Goal: Task Accomplishment & Management: Manage account settings

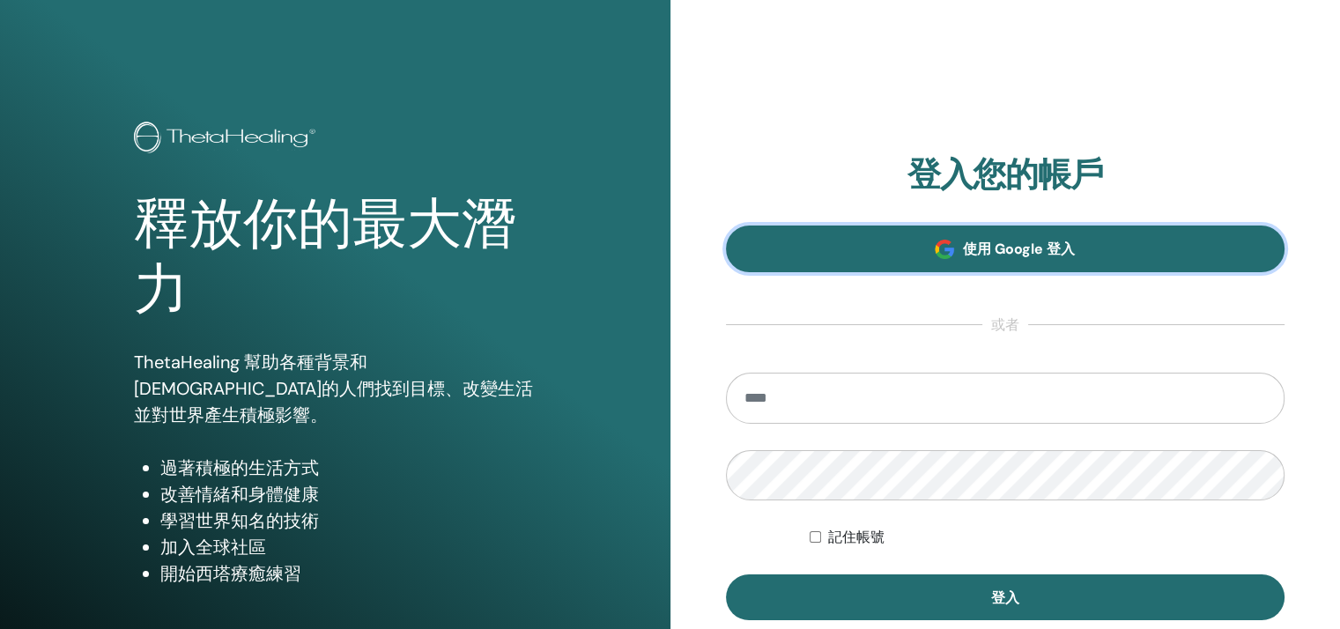
click at [1017, 240] on font "使用 Google 登入" at bounding box center [1019, 249] width 112 height 19
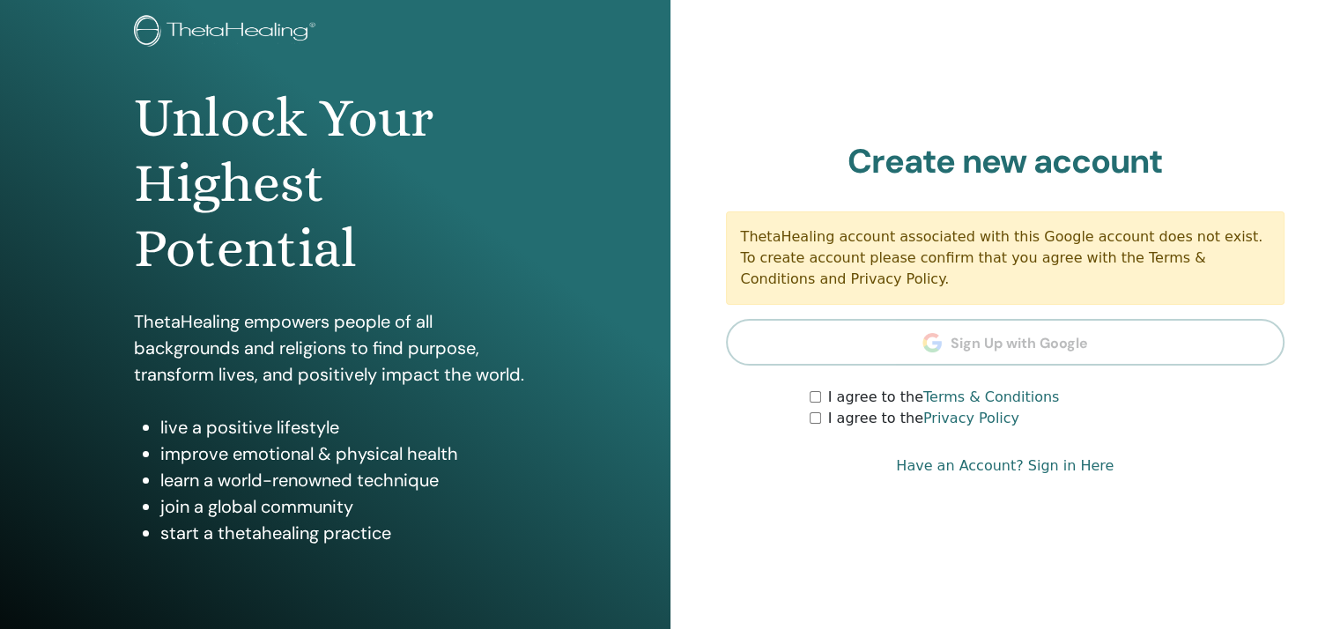
scroll to position [217, 0]
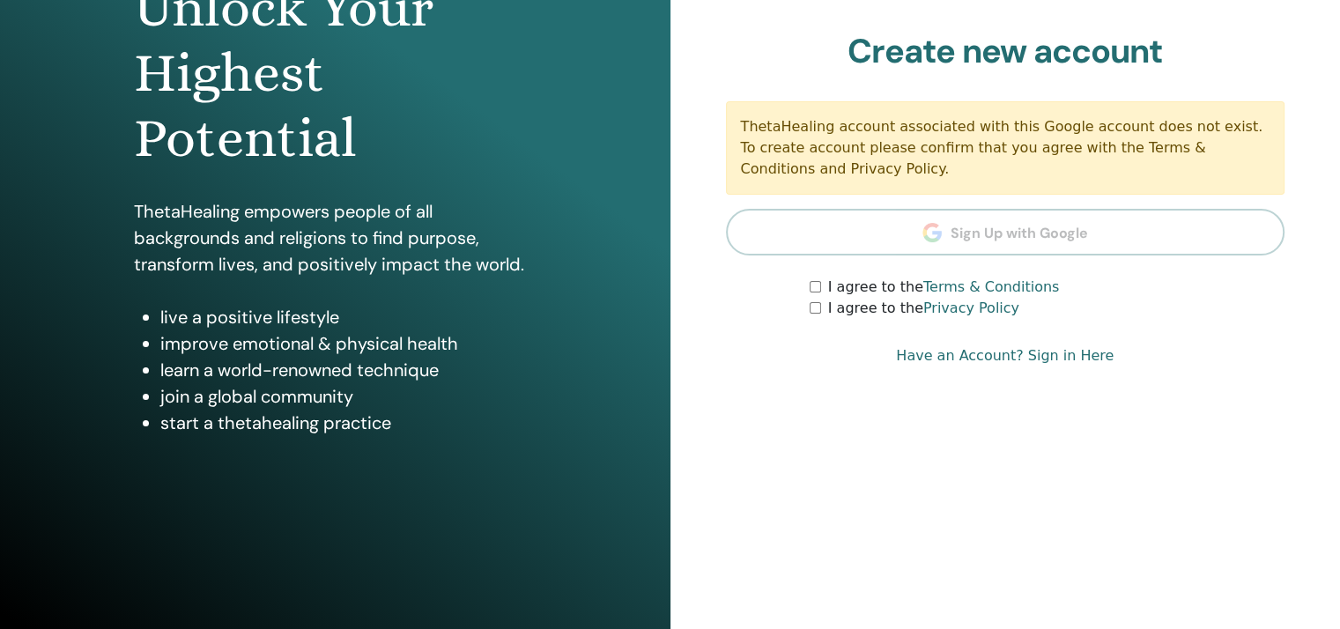
click at [1271, 417] on div "Sign In to Your Acount Sign In with Google or Remember Me Sign In Create new ac…" at bounding box center [1006, 206] width 671 height 846
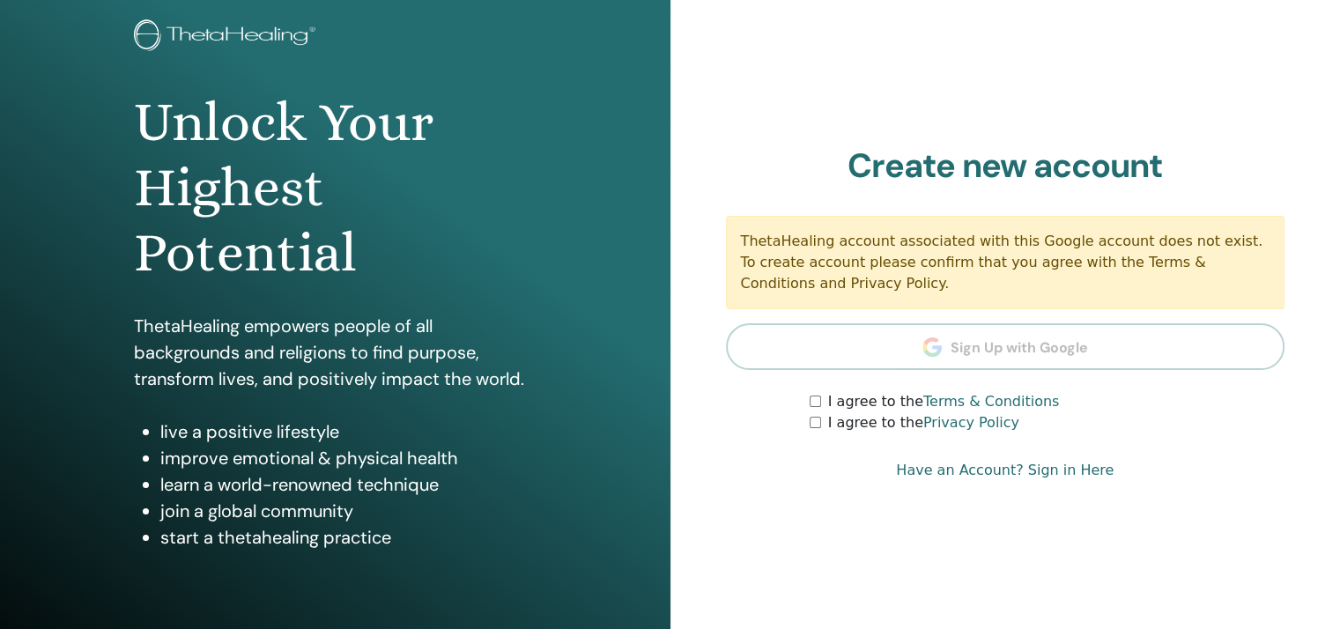
scroll to position [0, 0]
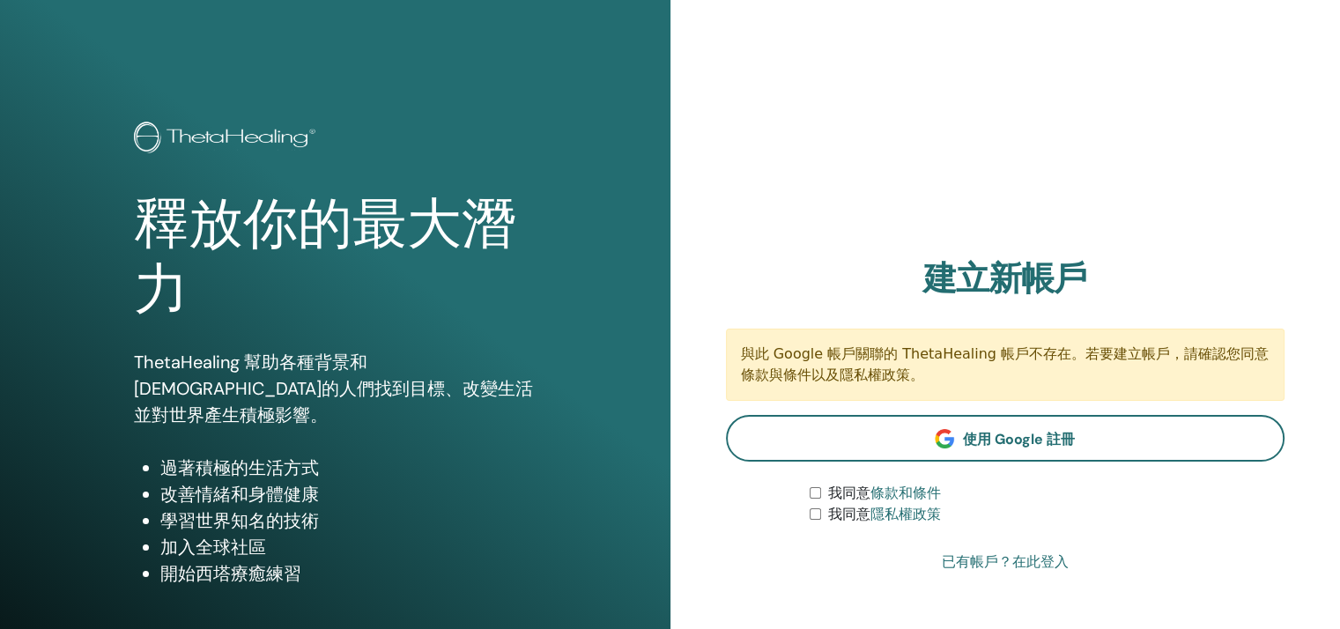
click at [1048, 559] on font "已有帳戶？在此登入" at bounding box center [1005, 561] width 127 height 17
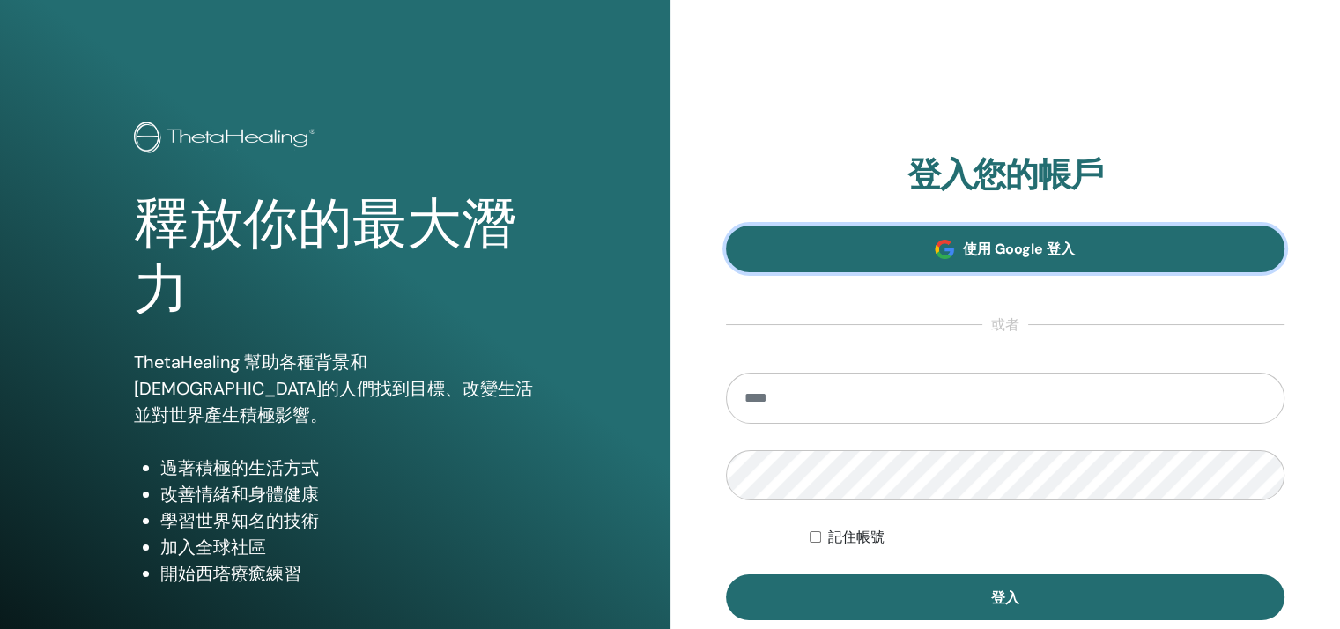
click at [1043, 246] on font "使用 Google 登入" at bounding box center [1019, 249] width 112 height 19
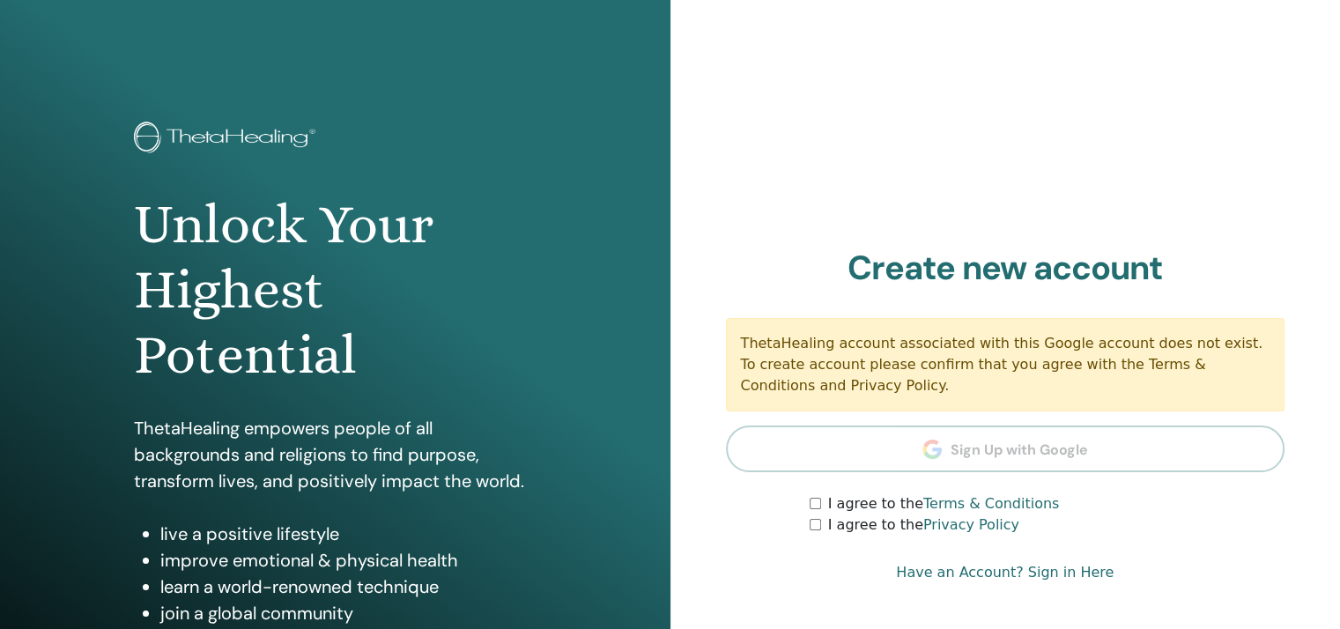
click at [816, 496] on div "I agree to the Terms & Conditions" at bounding box center [1047, 503] width 475 height 21
click at [817, 487] on section "Create new account ThetaHealing account associated with this Google account doe…" at bounding box center [1006, 392] width 560 height 288
click at [815, 496] on div "I agree to the Terms & Conditions" at bounding box center [1047, 503] width 475 height 21
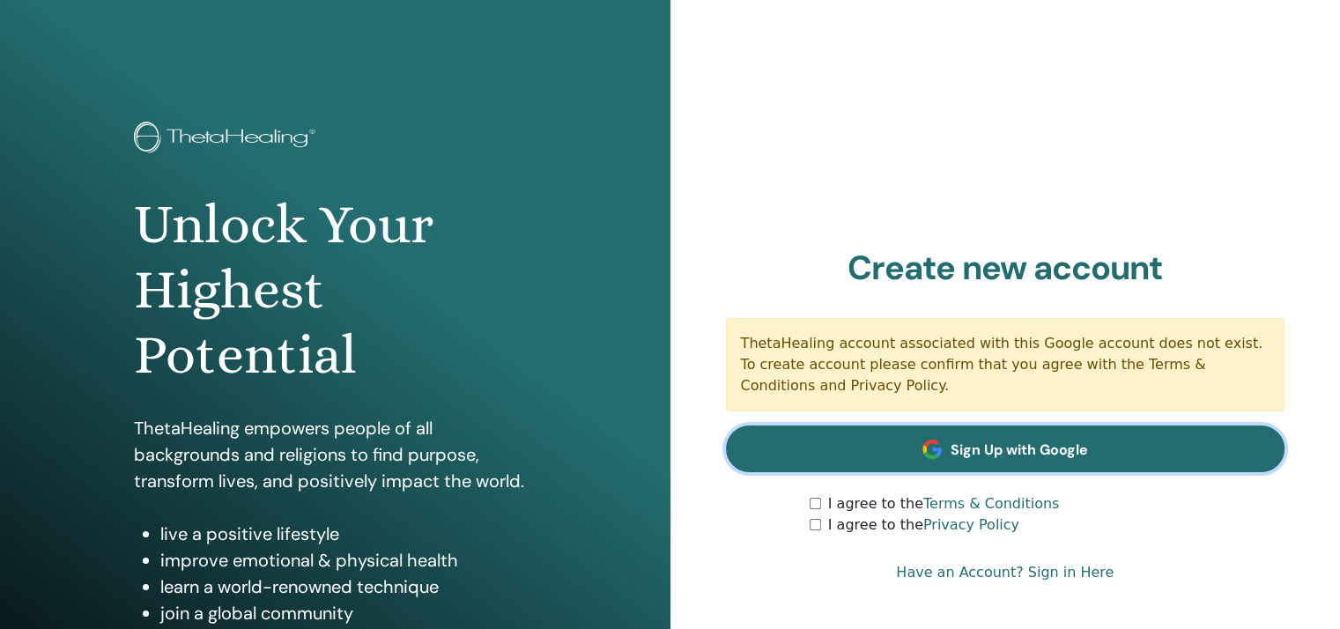
click at [940, 455] on span at bounding box center [932, 449] width 19 height 19
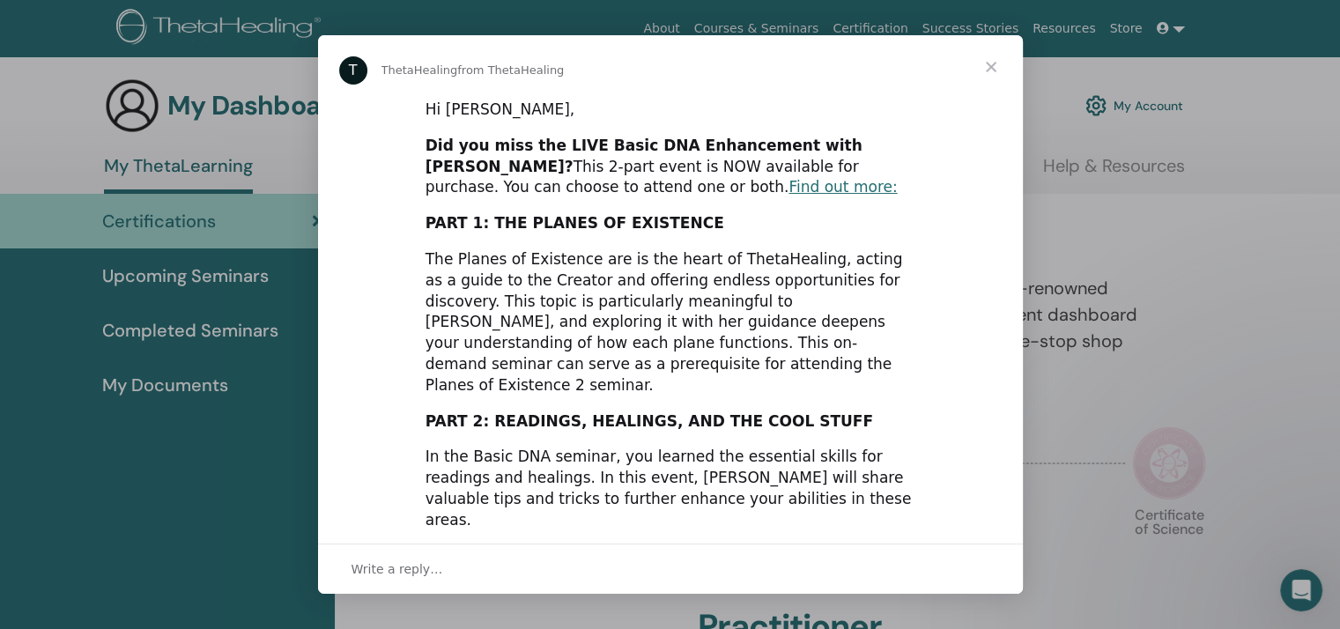
click at [1252, 179] on div "Intercom messenger" at bounding box center [670, 314] width 1340 height 629
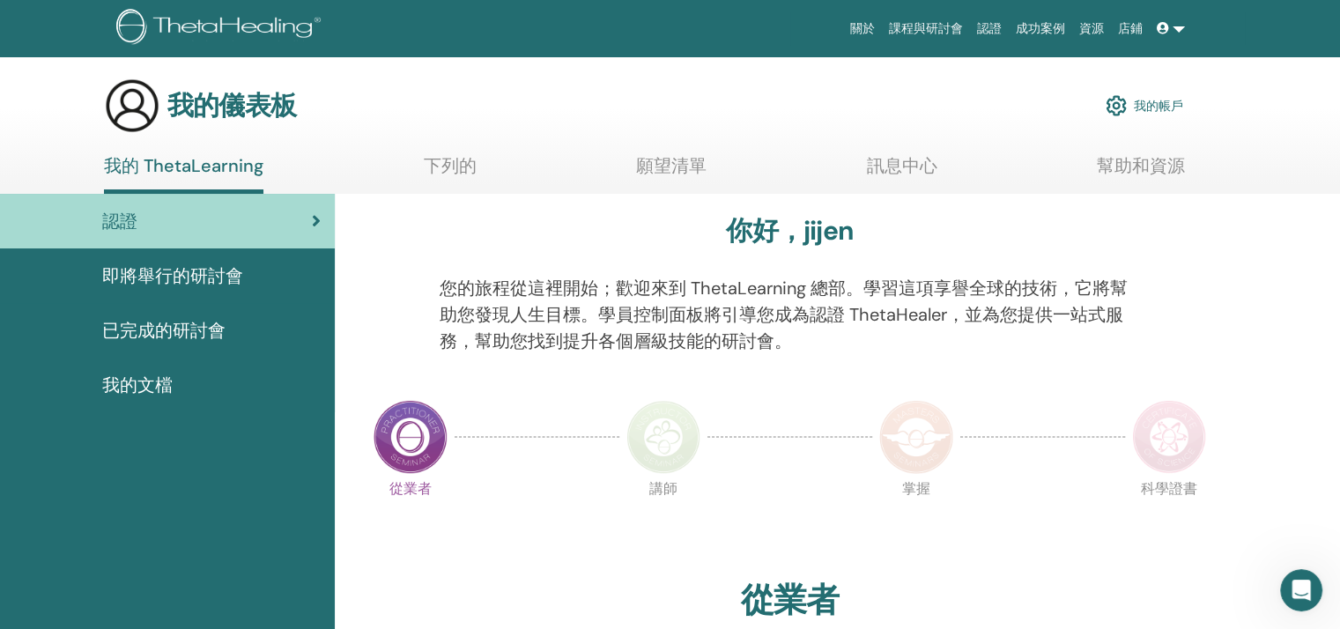
click at [637, 443] on img at bounding box center [664, 437] width 74 height 74
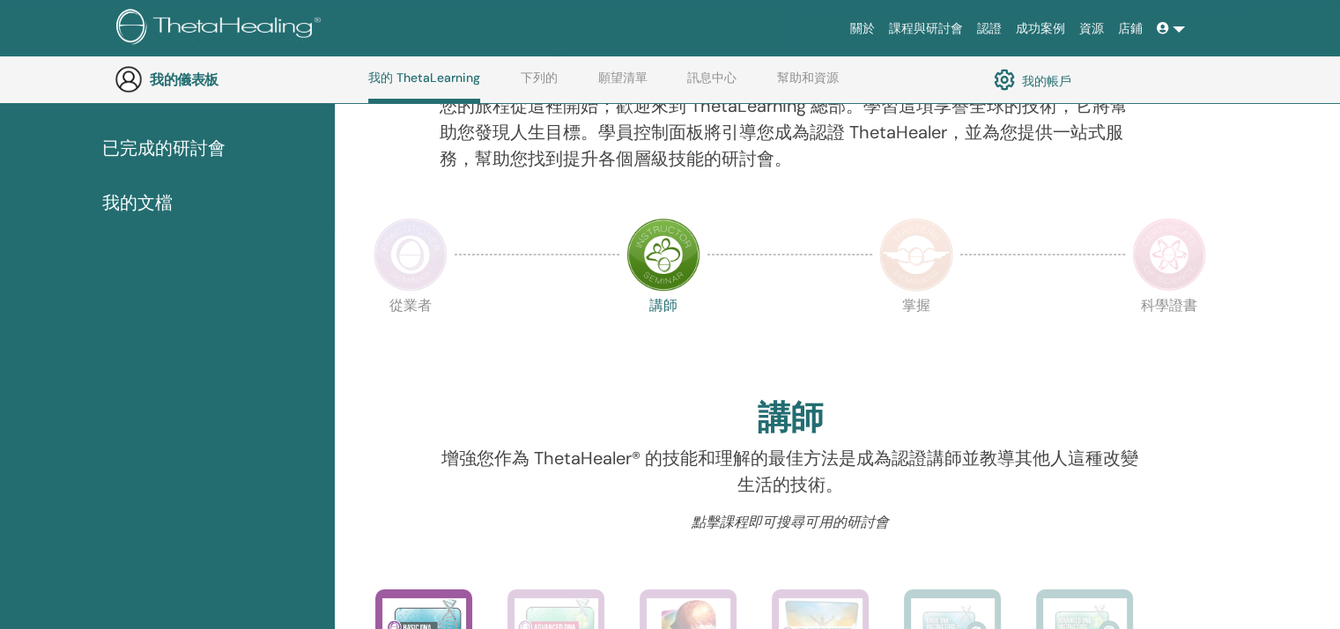
scroll to position [222, 0]
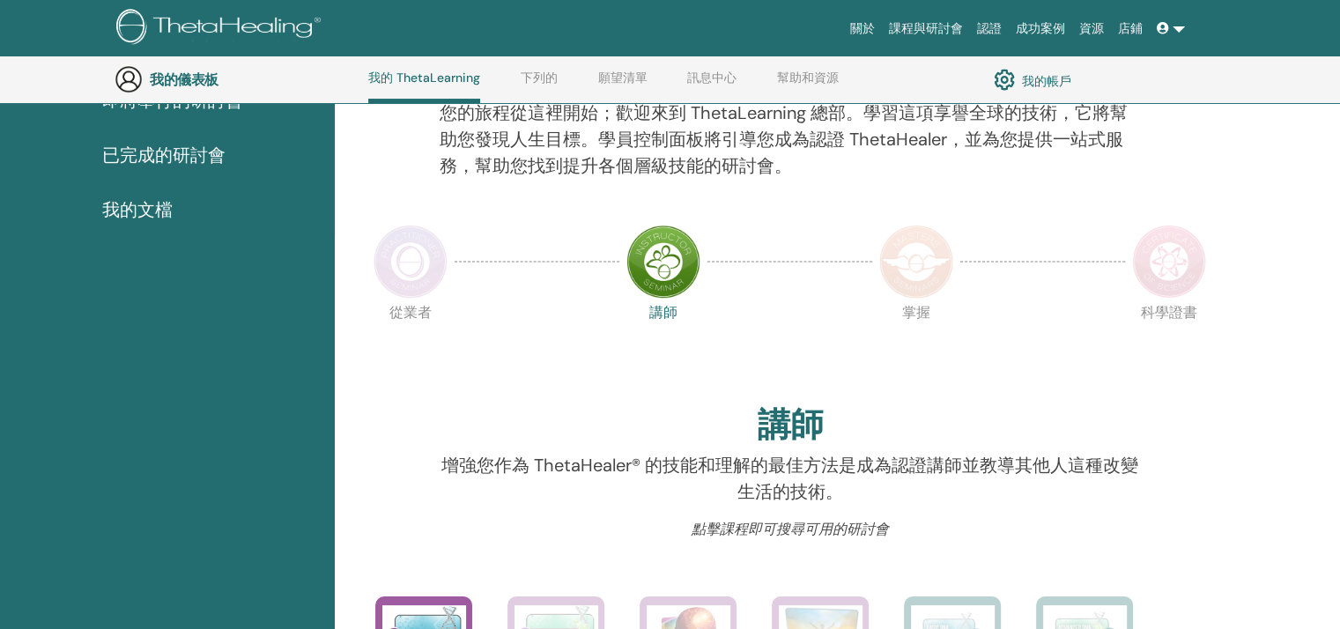
click at [407, 281] on img at bounding box center [411, 262] width 74 height 74
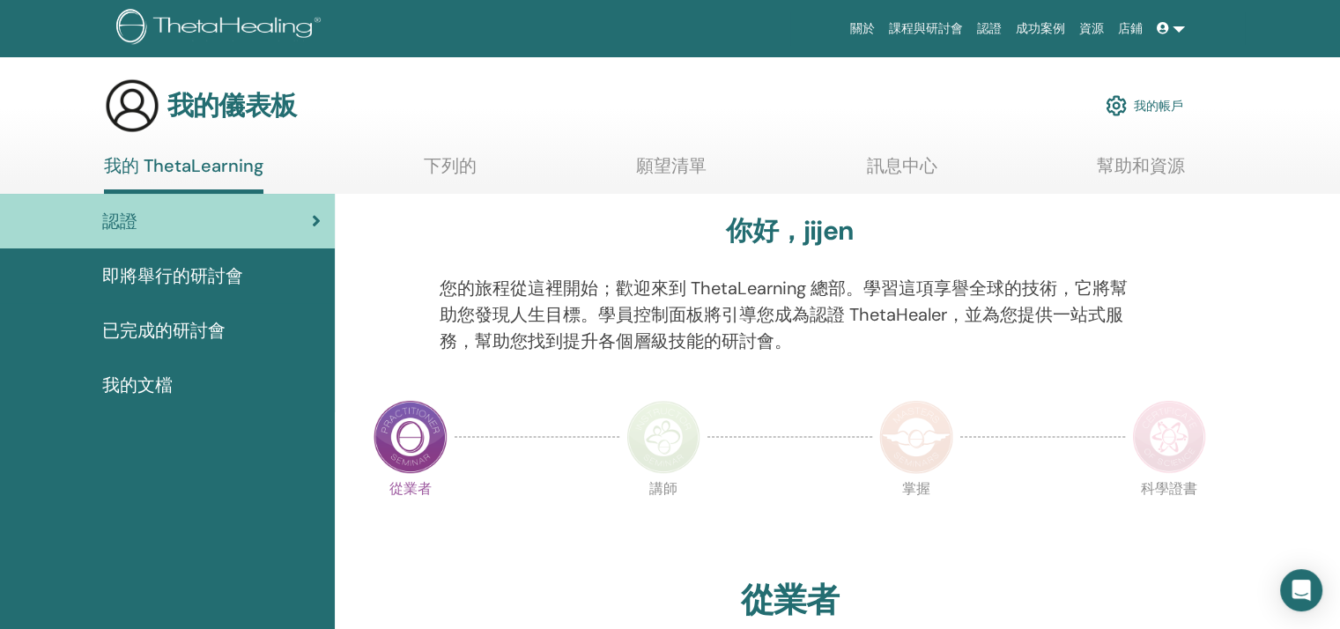
click at [1134, 105] on font "我的帳戶" at bounding box center [1158, 107] width 49 height 16
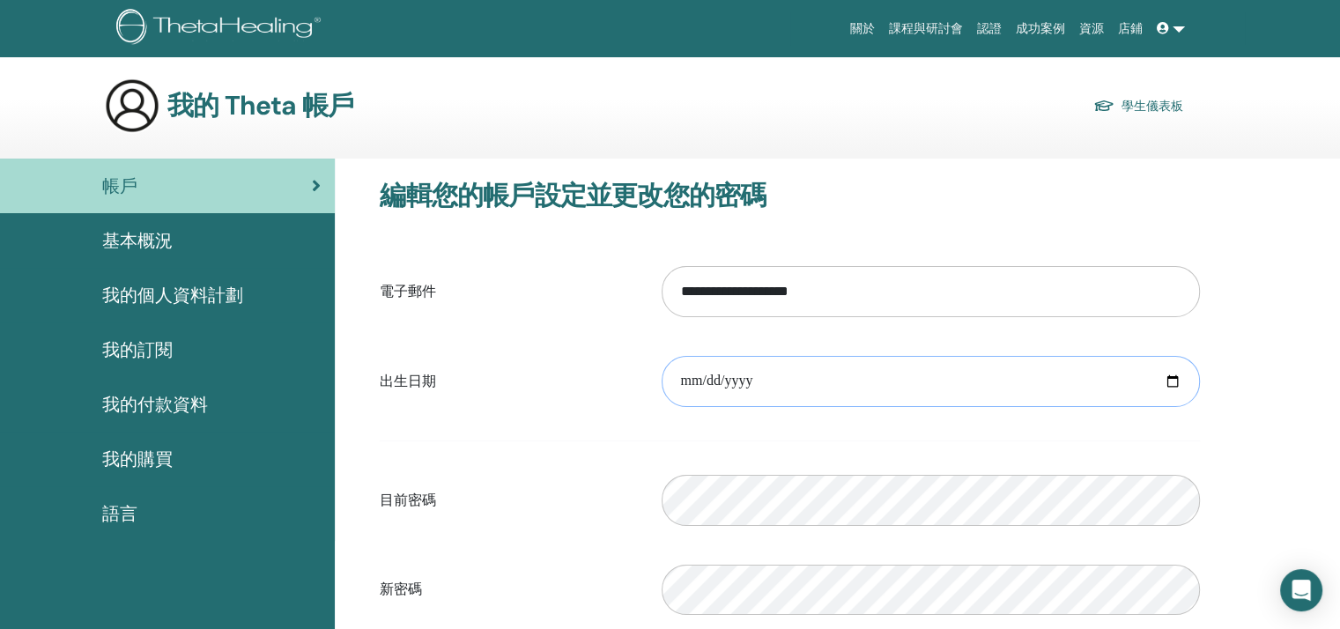
click at [1170, 382] on input "date" at bounding box center [931, 381] width 538 height 51
type input "**********"
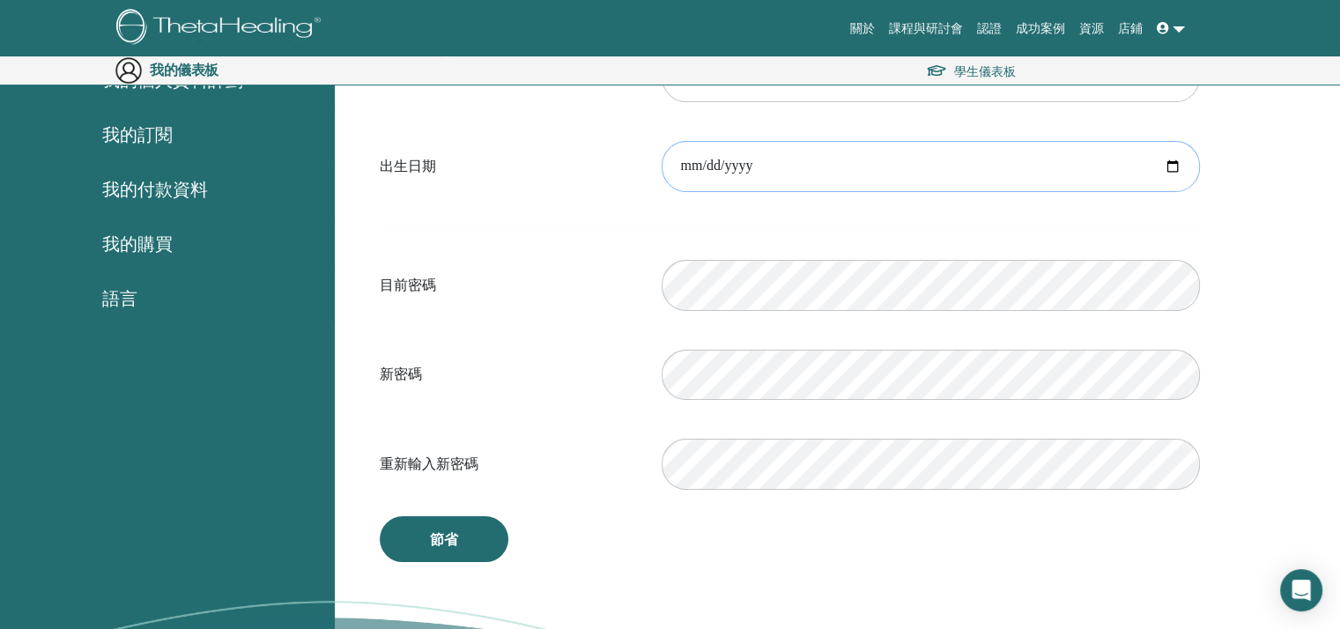
scroll to position [293, 0]
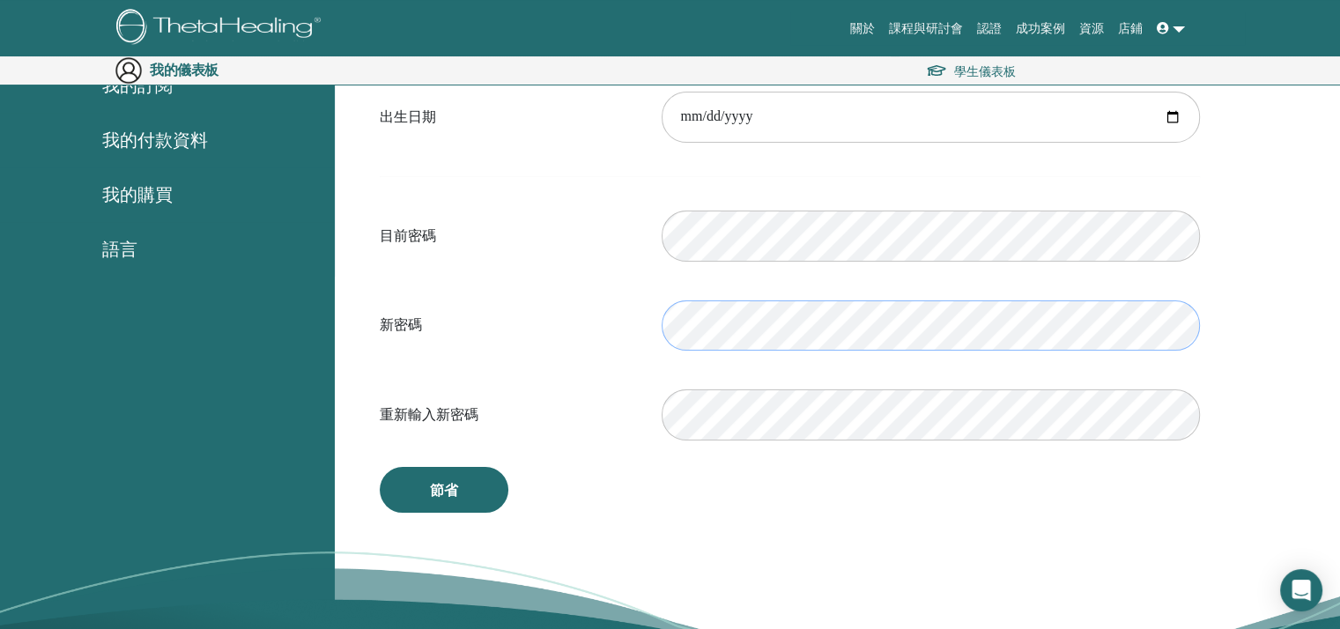
click at [573, 319] on div "新密碼 驗證密碼不匹配" at bounding box center [790, 326] width 847 height 76
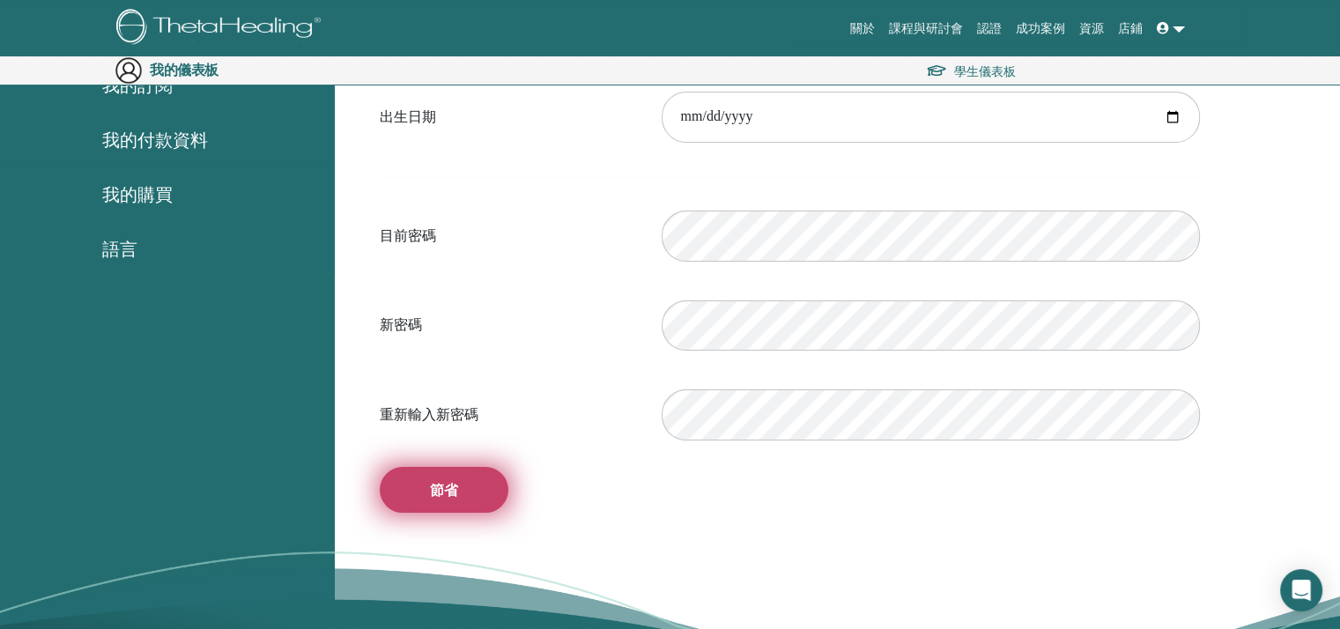
click at [464, 496] on button "節省" at bounding box center [444, 490] width 129 height 46
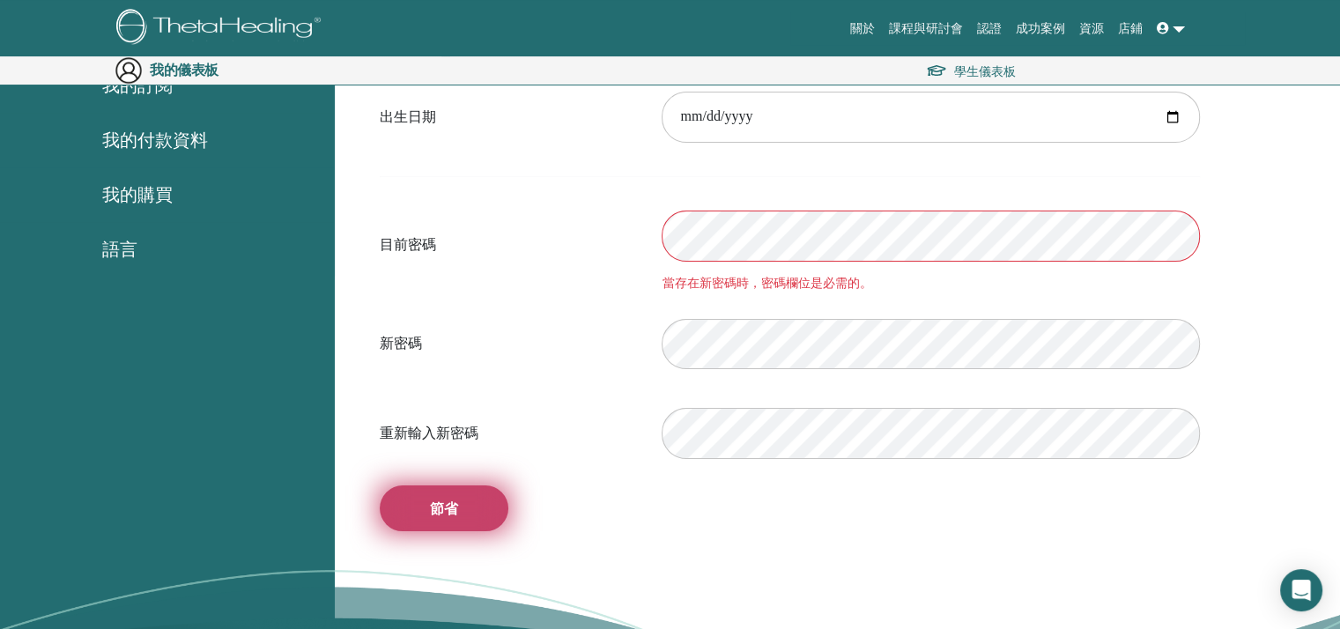
click at [448, 505] on font "節省" at bounding box center [444, 509] width 28 height 19
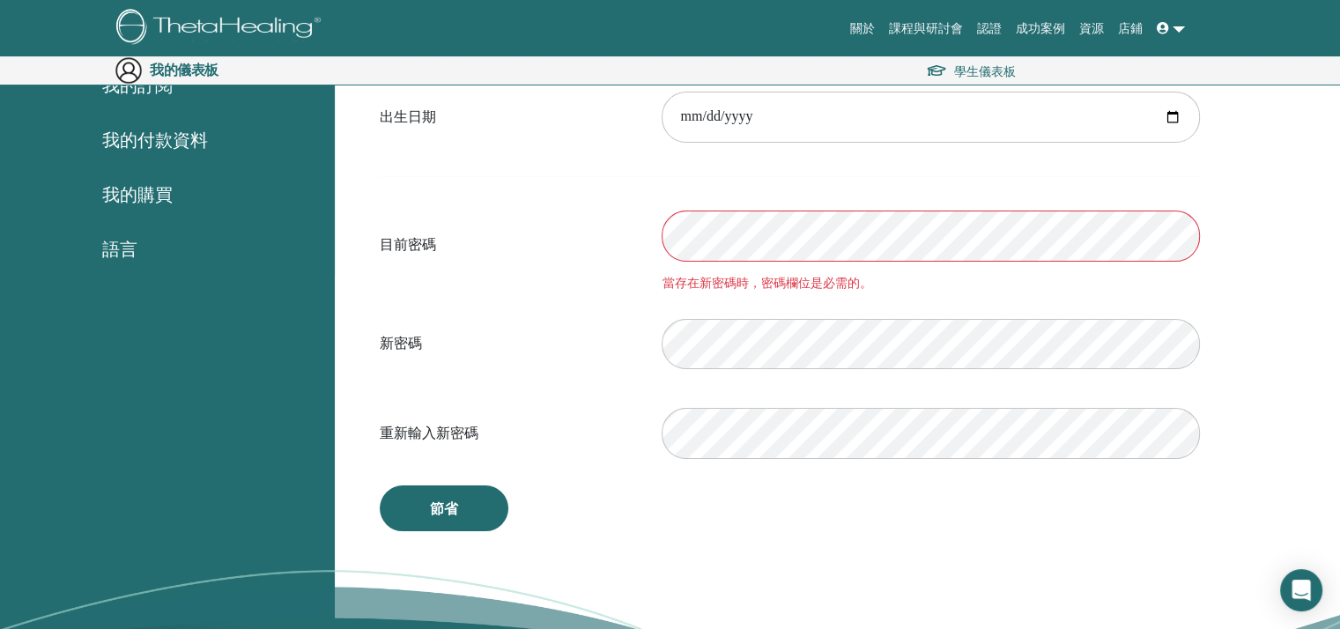
click at [799, 508] on div "**********" at bounding box center [790, 223] width 847 height 616
click at [995, 31] on font "認證" at bounding box center [989, 28] width 25 height 14
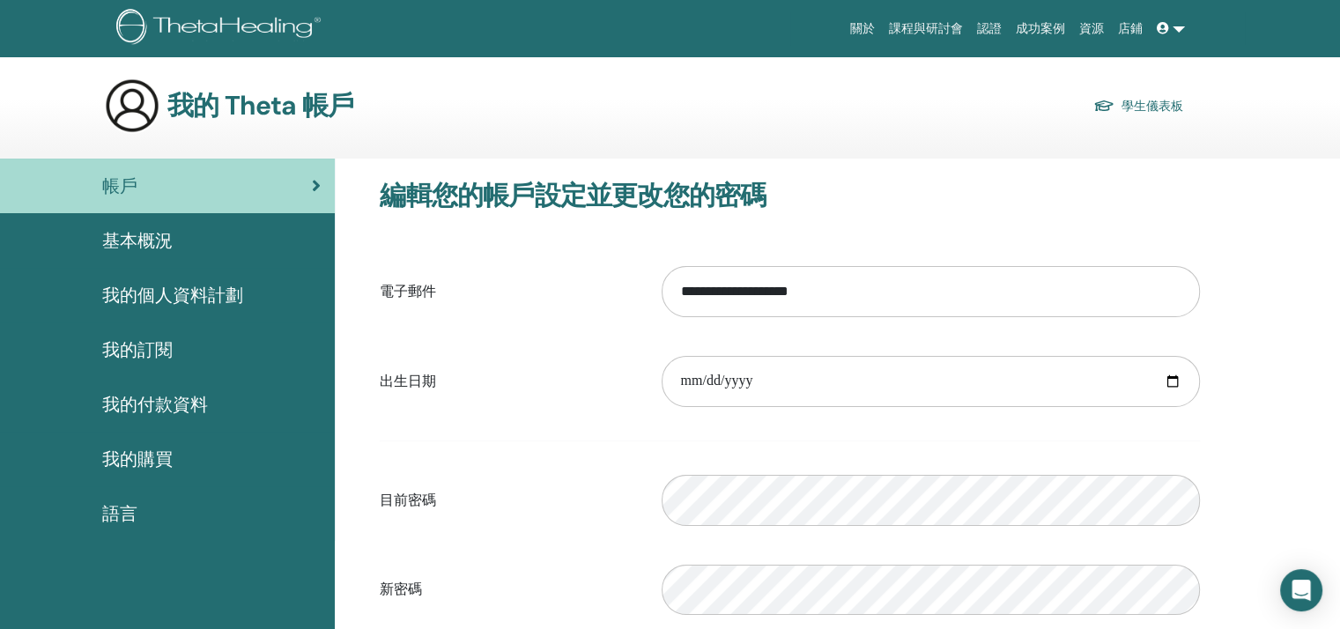
click at [133, 248] on font "基本概況" at bounding box center [137, 240] width 70 height 23
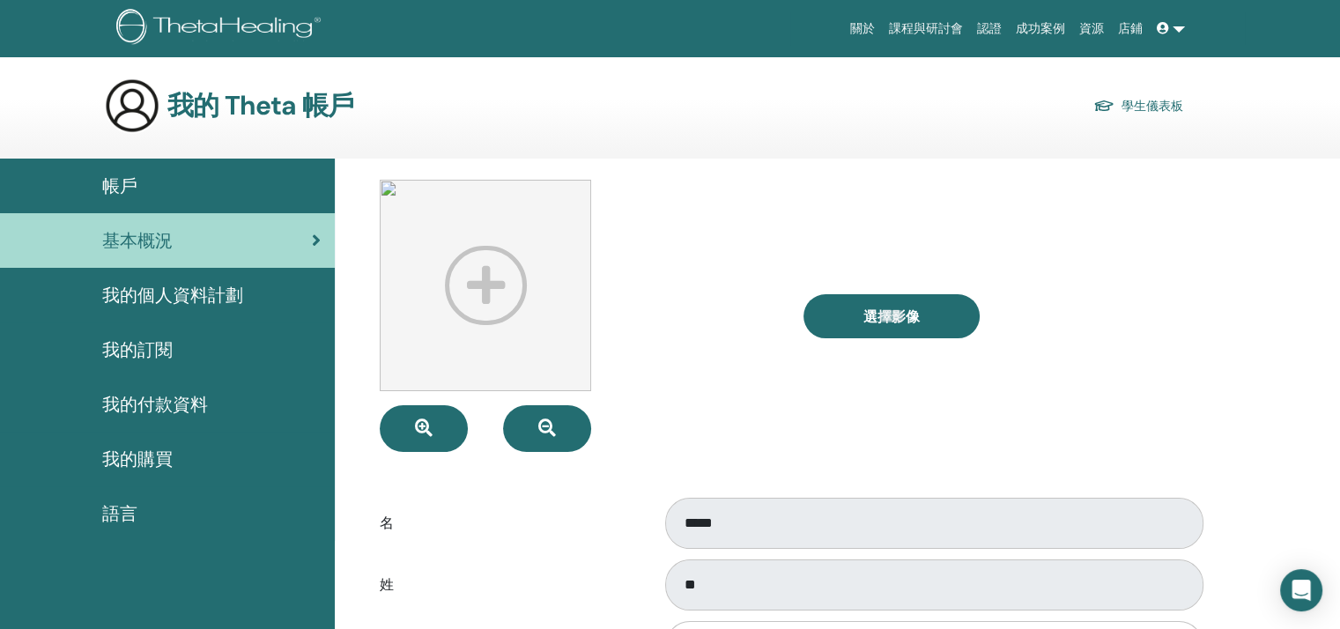
click at [127, 513] on font "語言" at bounding box center [119, 513] width 35 height 23
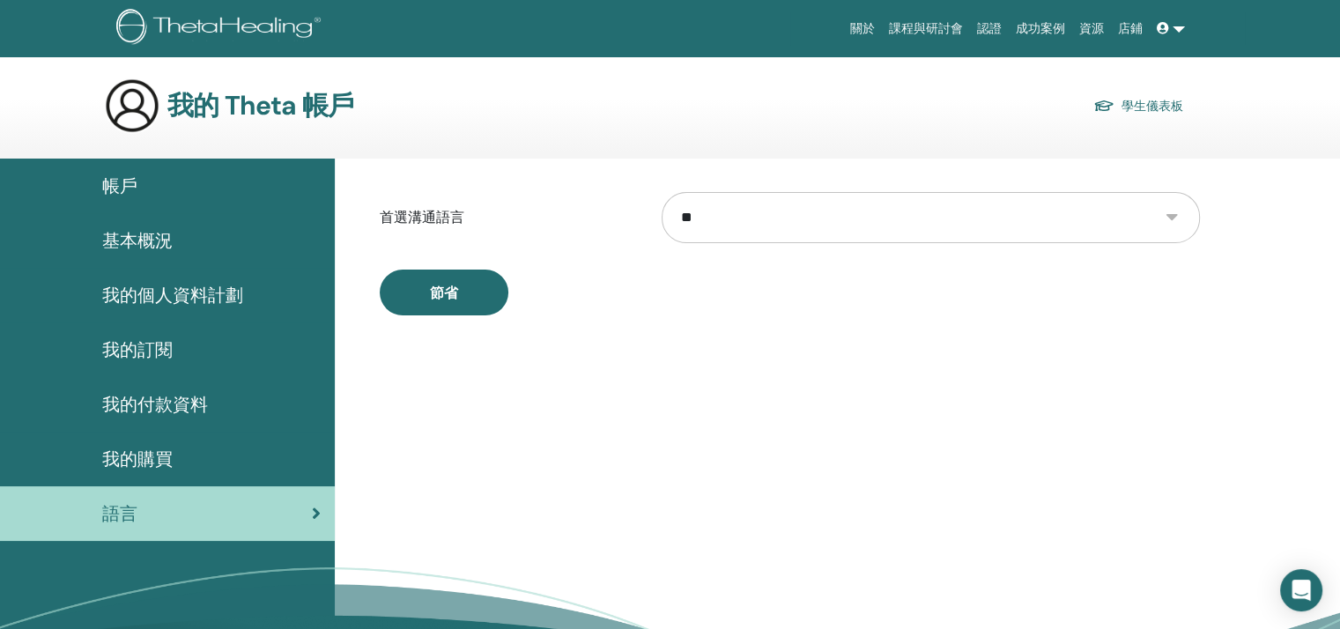
click at [1161, 214] on select "** ** **** *** **** ** **** **** *** *** ***** ***** *** ****** *** *** *** ***…" at bounding box center [931, 217] width 538 height 51
click at [555, 207] on label "首選溝通語言" at bounding box center [508, 217] width 282 height 33
click at [137, 186] on font "帳戶" at bounding box center [119, 185] width 35 height 23
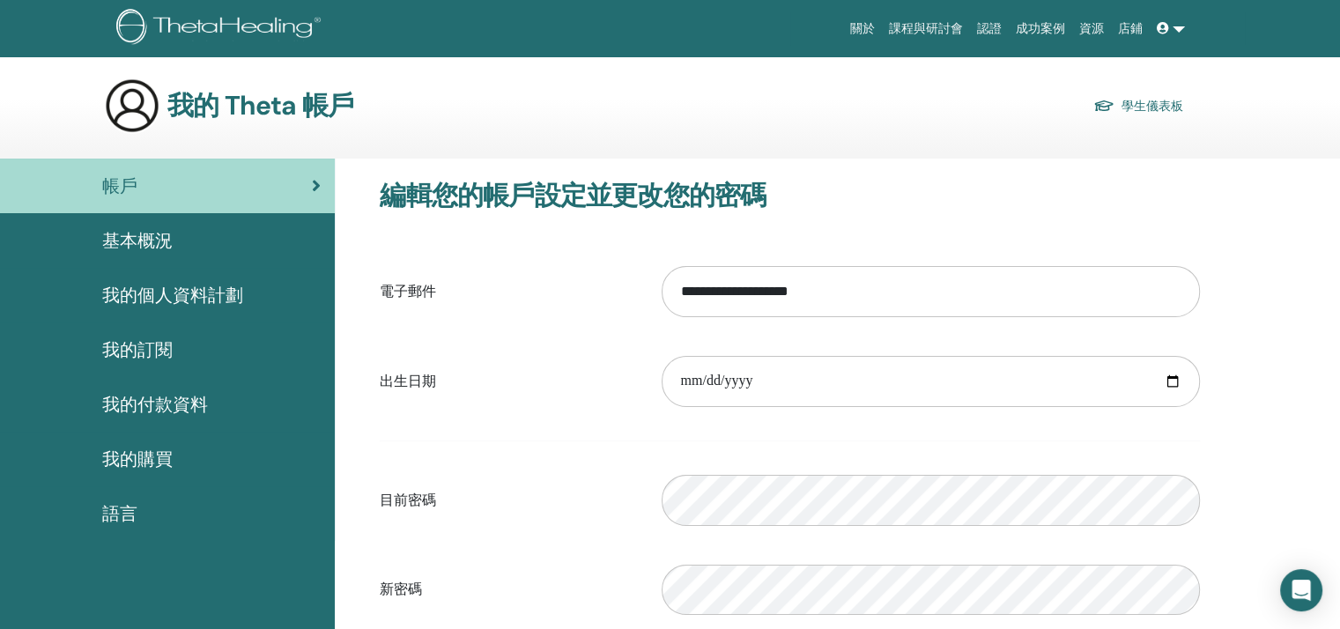
click at [860, 27] on font "關於" at bounding box center [862, 28] width 25 height 14
click at [1182, 25] on link at bounding box center [1171, 28] width 42 height 33
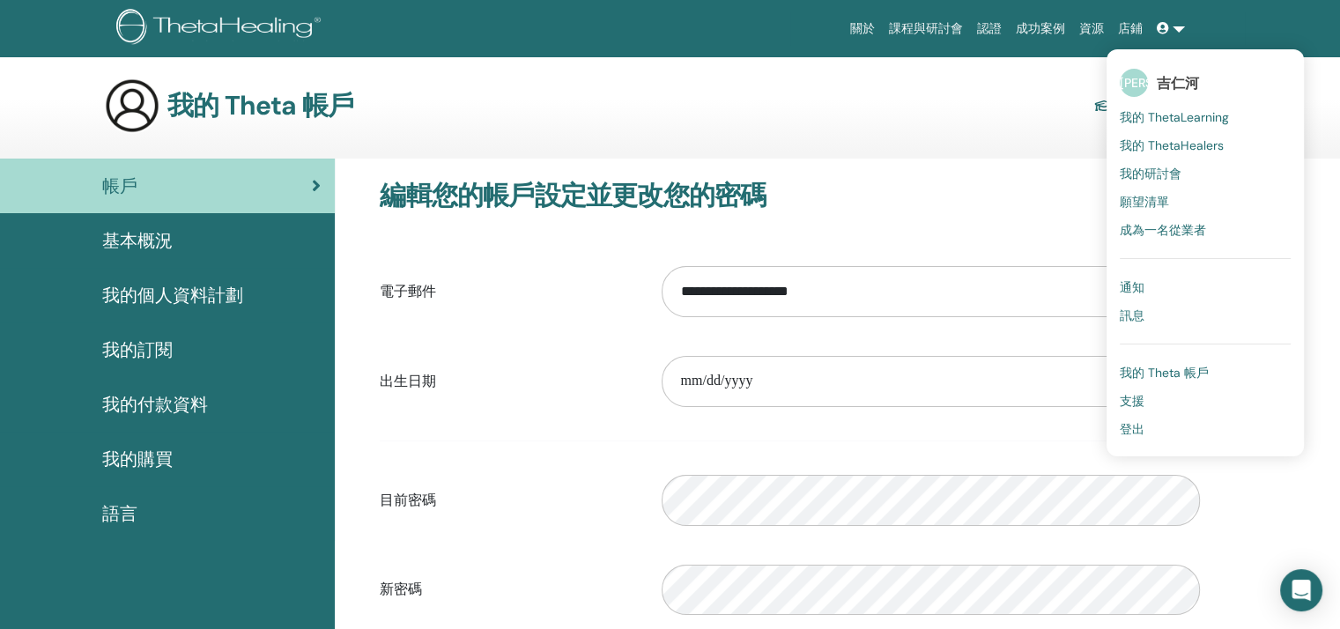
click at [1174, 174] on font "我的研討會" at bounding box center [1151, 174] width 62 height 16
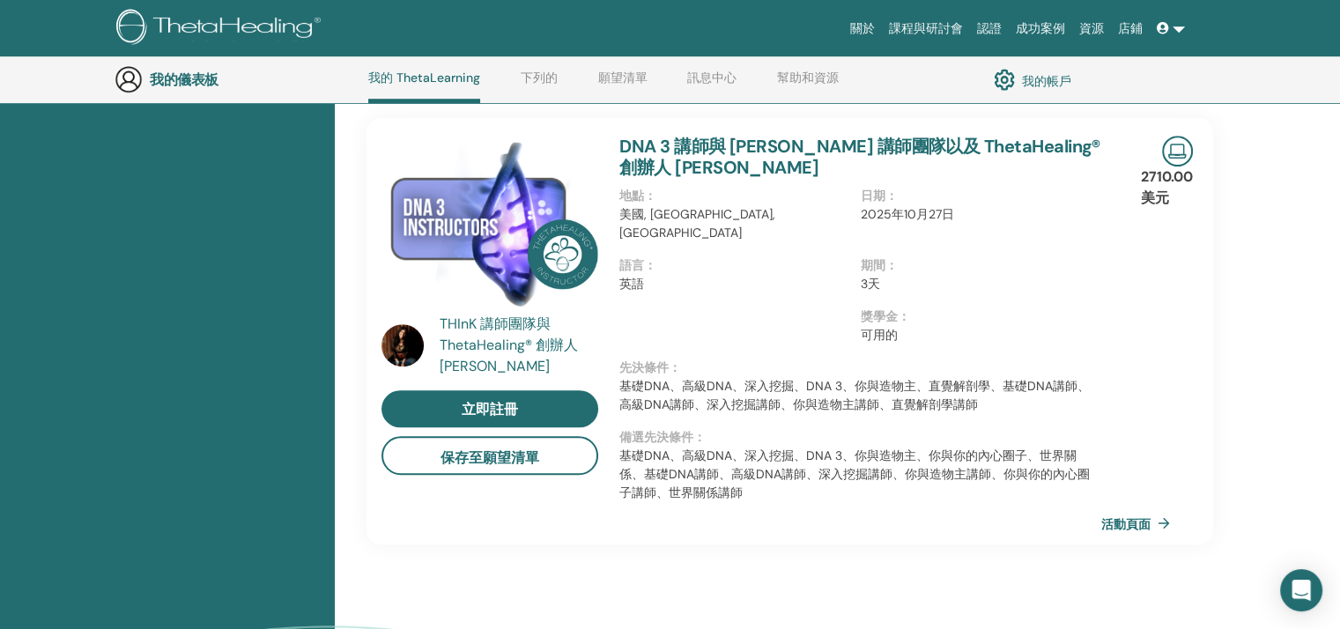
scroll to position [1191, 0]
click at [1165, 23] on icon at bounding box center [1163, 28] width 12 height 12
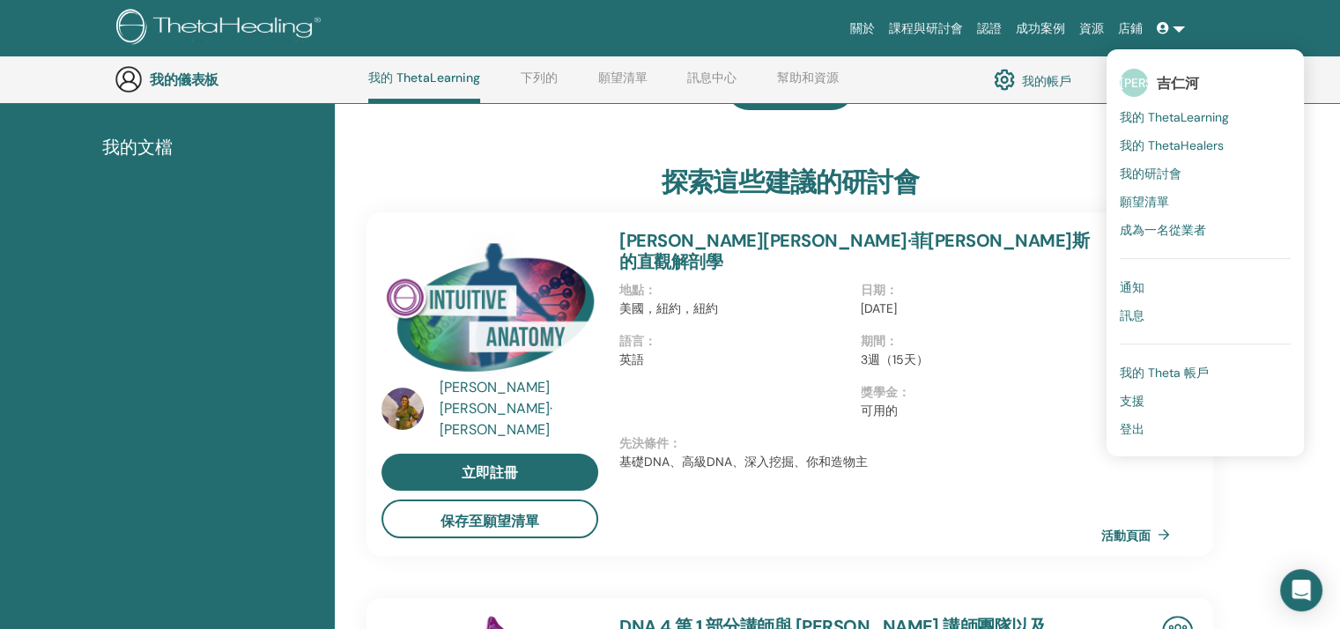
scroll to position [0, 0]
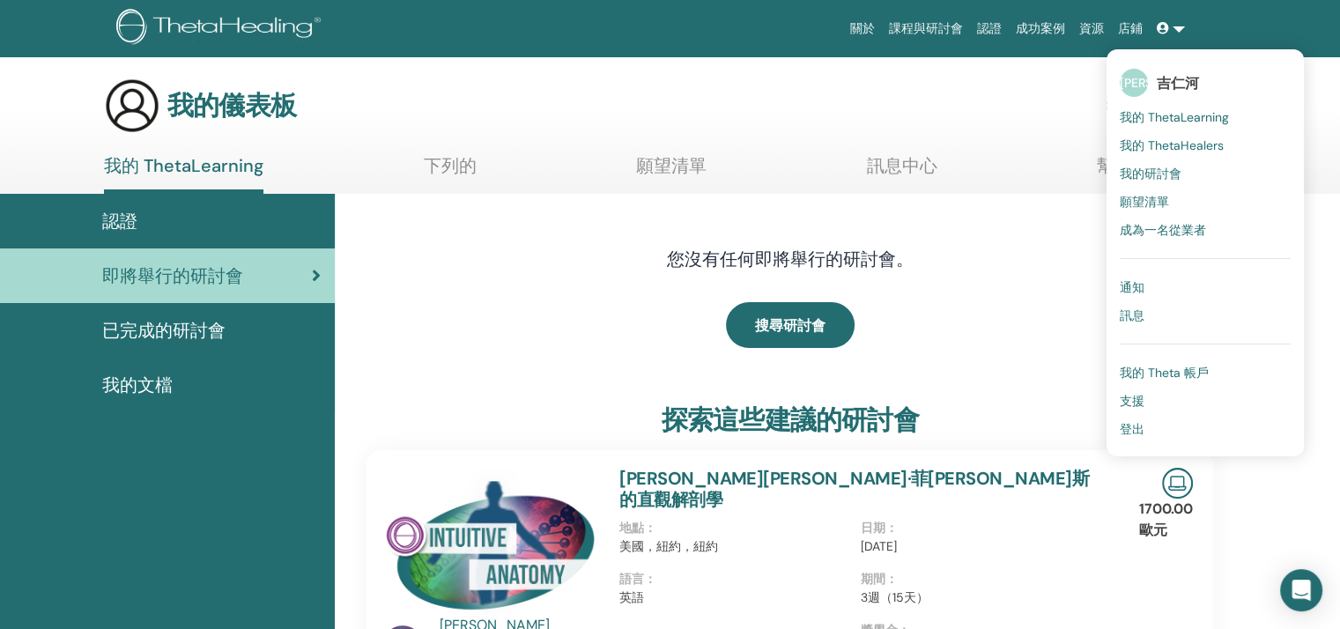
click at [1202, 375] on font "我的 Theta 帳戶" at bounding box center [1164, 373] width 89 height 16
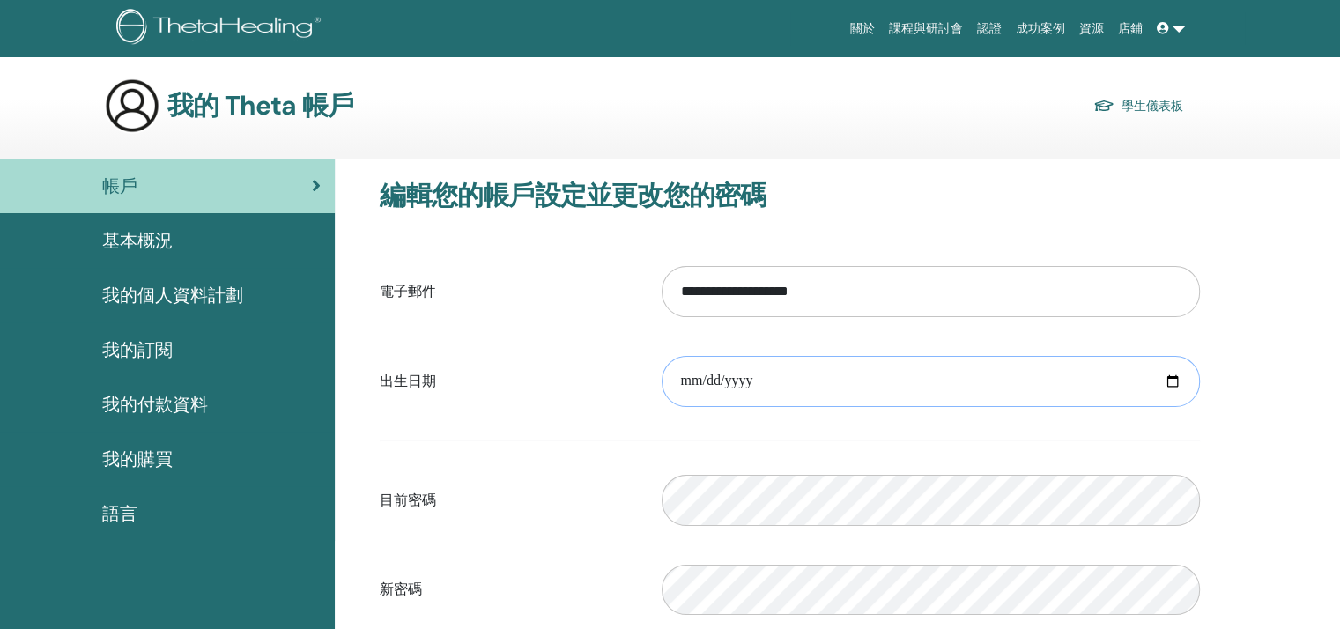
click at [899, 384] on input "date" at bounding box center [931, 381] width 538 height 51
click at [1171, 377] on input "date" at bounding box center [931, 381] width 538 height 51
click at [442, 433] on form "**********" at bounding box center [790, 486] width 820 height 464
click at [1172, 382] on input "date" at bounding box center [931, 381] width 538 height 51
type input "**********"
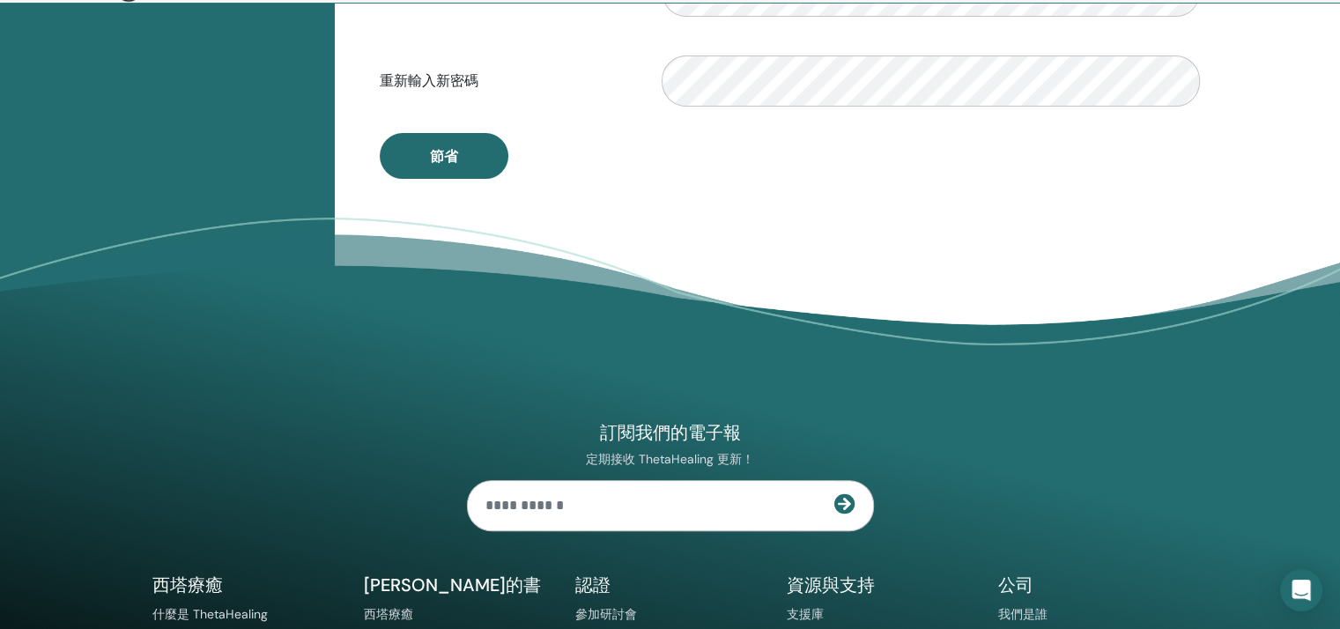
scroll to position [557, 0]
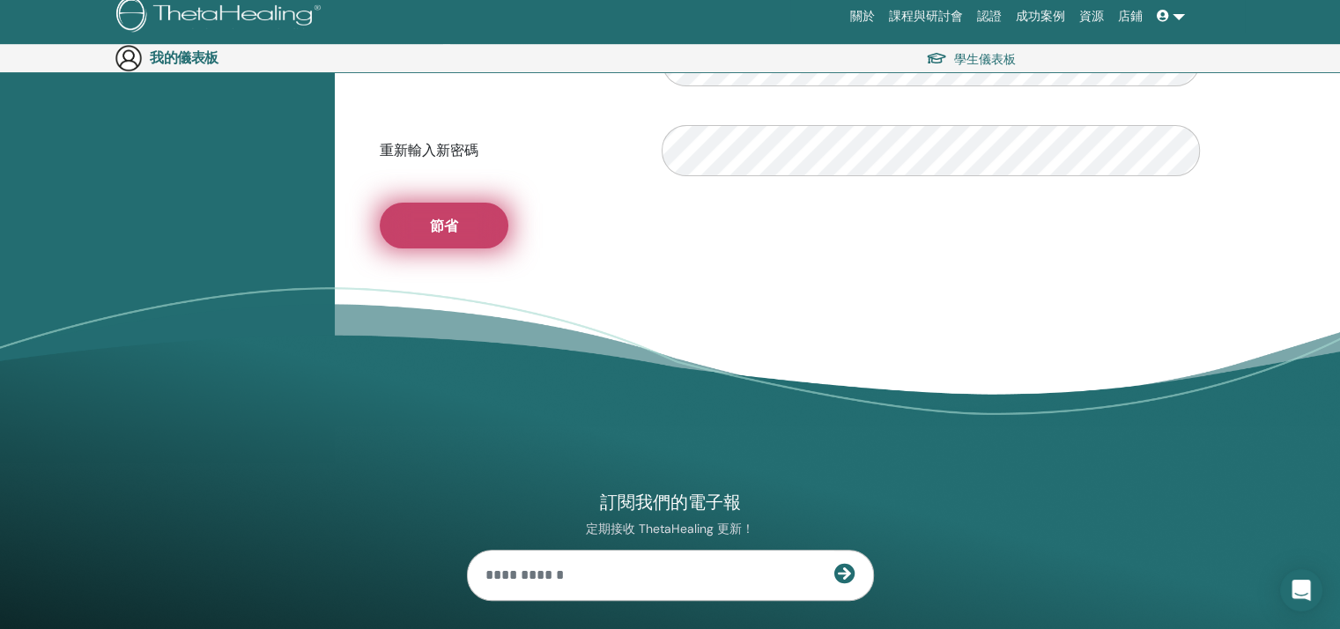
click at [441, 228] on font "節省" at bounding box center [444, 226] width 28 height 19
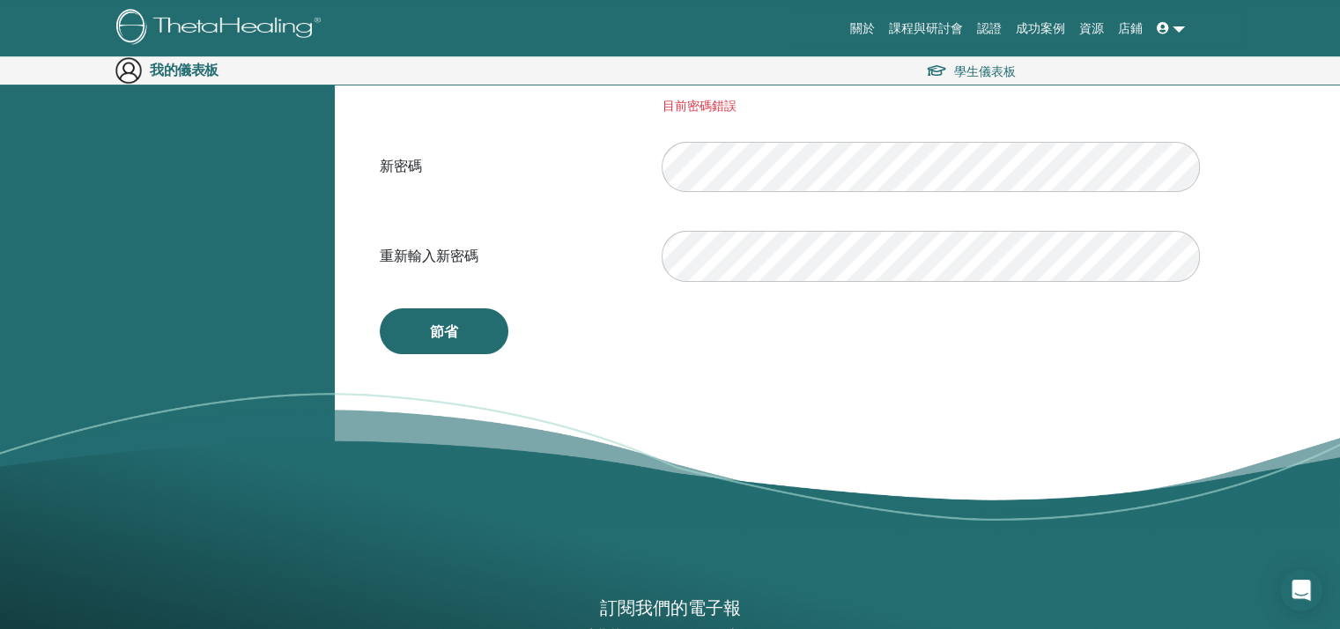
scroll to position [381, 0]
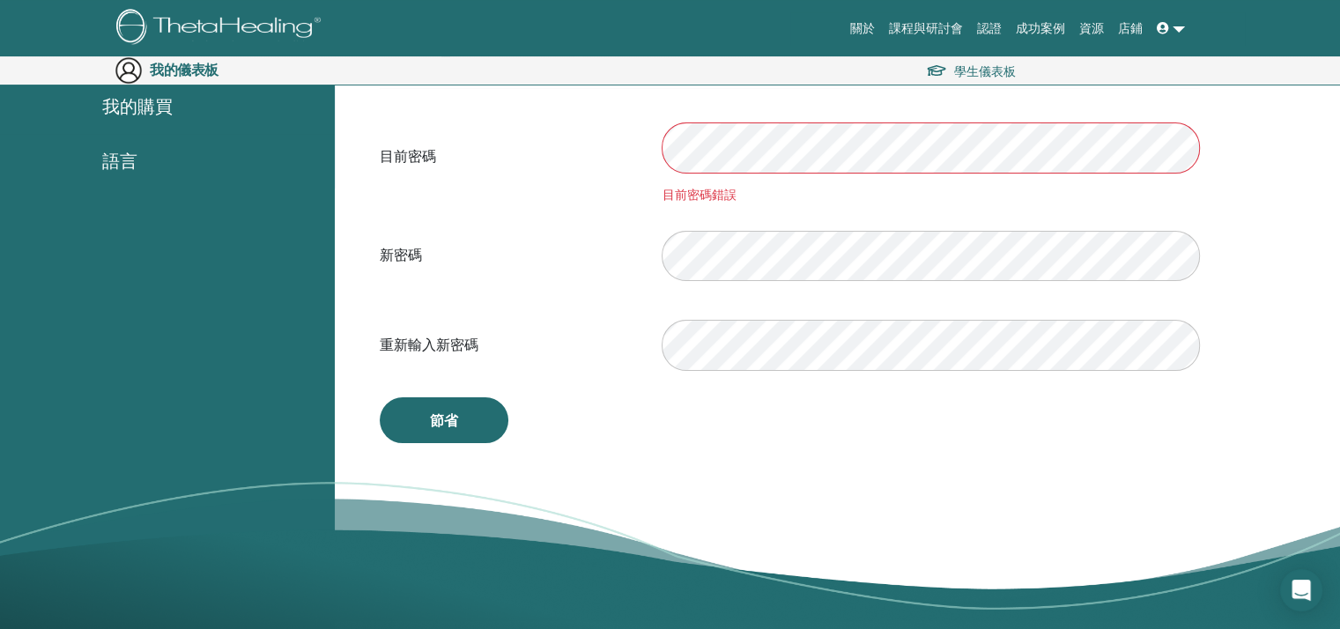
click at [545, 138] on div "目前密碼 目前密碼錯誤" at bounding box center [790, 157] width 847 height 94
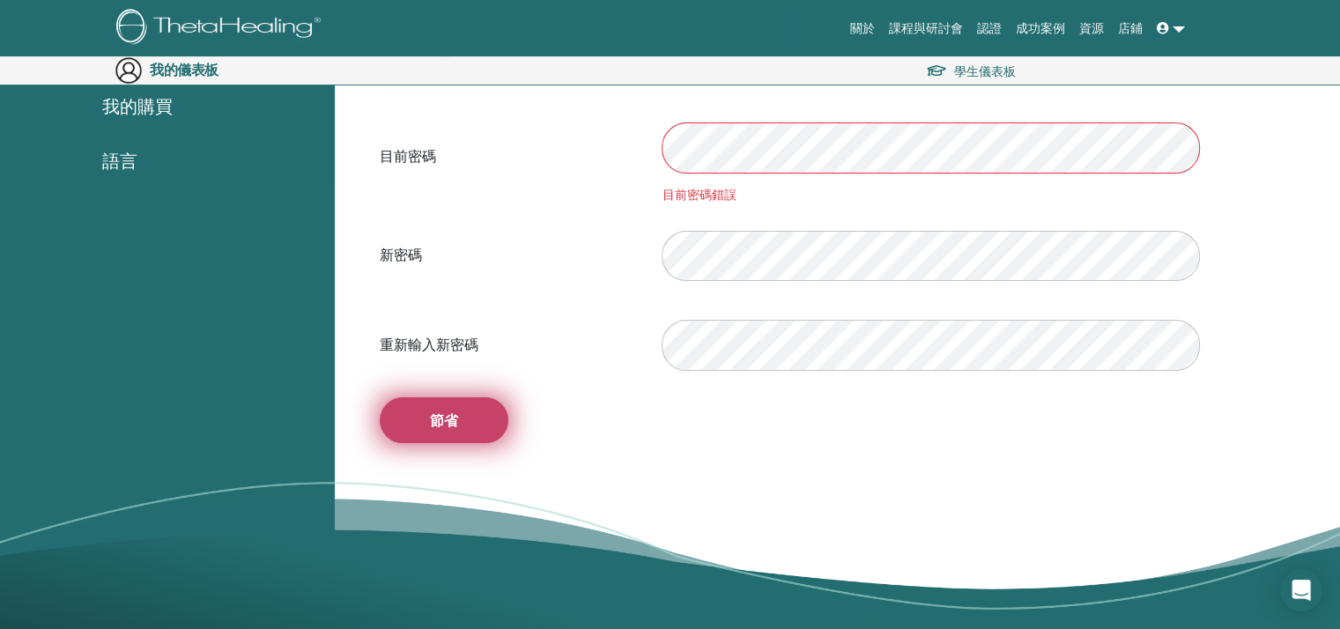
click at [464, 420] on button "節省" at bounding box center [444, 420] width 129 height 46
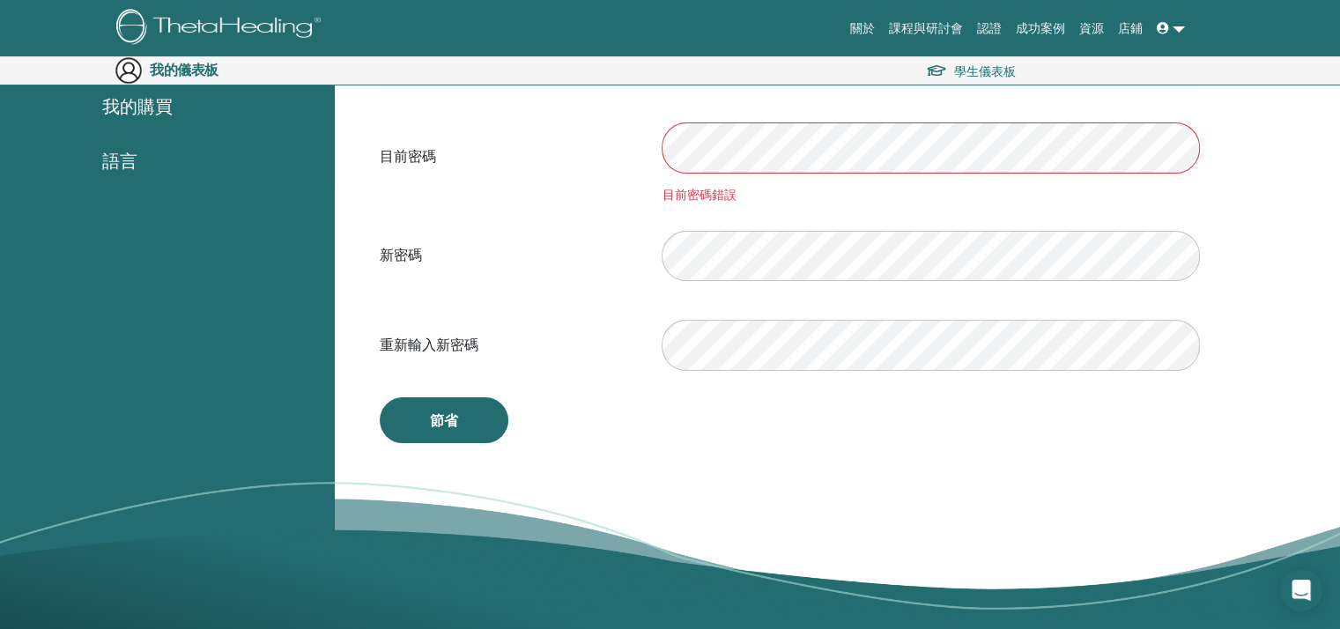
click at [577, 157] on div "目前密碼 目前密碼錯誤" at bounding box center [790, 157] width 847 height 94
click at [577, 155] on label "目前密碼" at bounding box center [508, 156] width 282 height 33
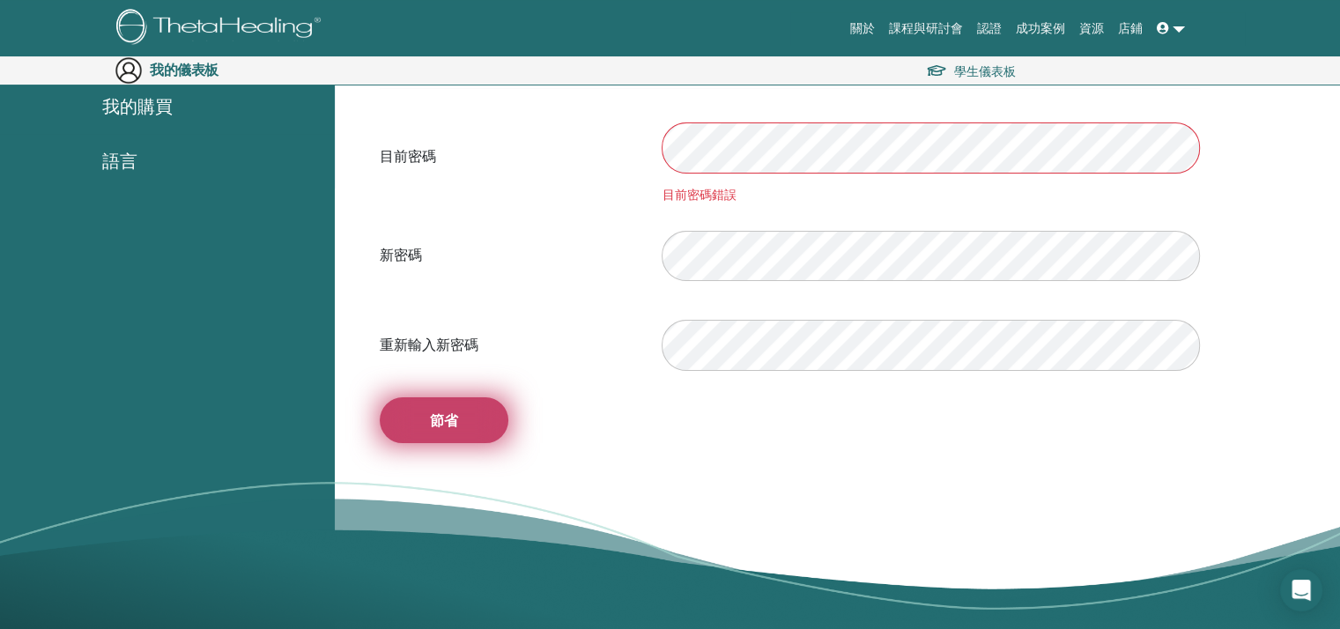
click at [454, 418] on font "節省" at bounding box center [444, 421] width 28 height 19
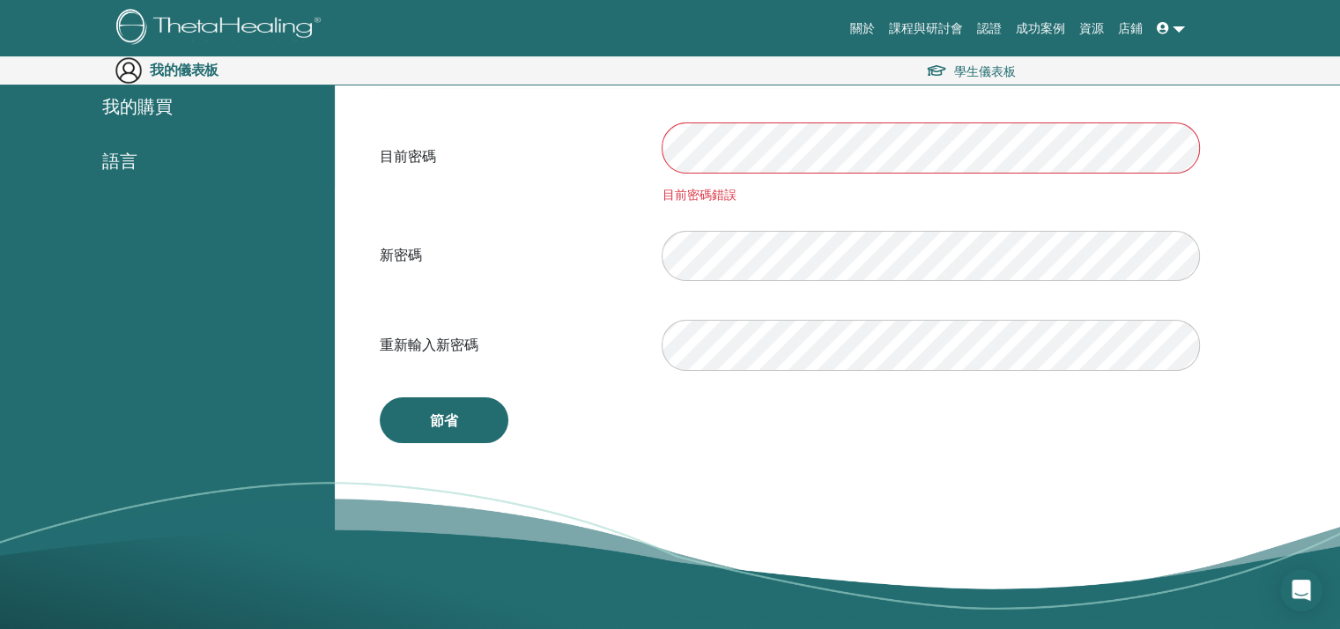
click at [505, 149] on div "目前密碼 目前密碼錯誤" at bounding box center [790, 157] width 847 height 94
